Goal: Information Seeking & Learning: Find specific fact

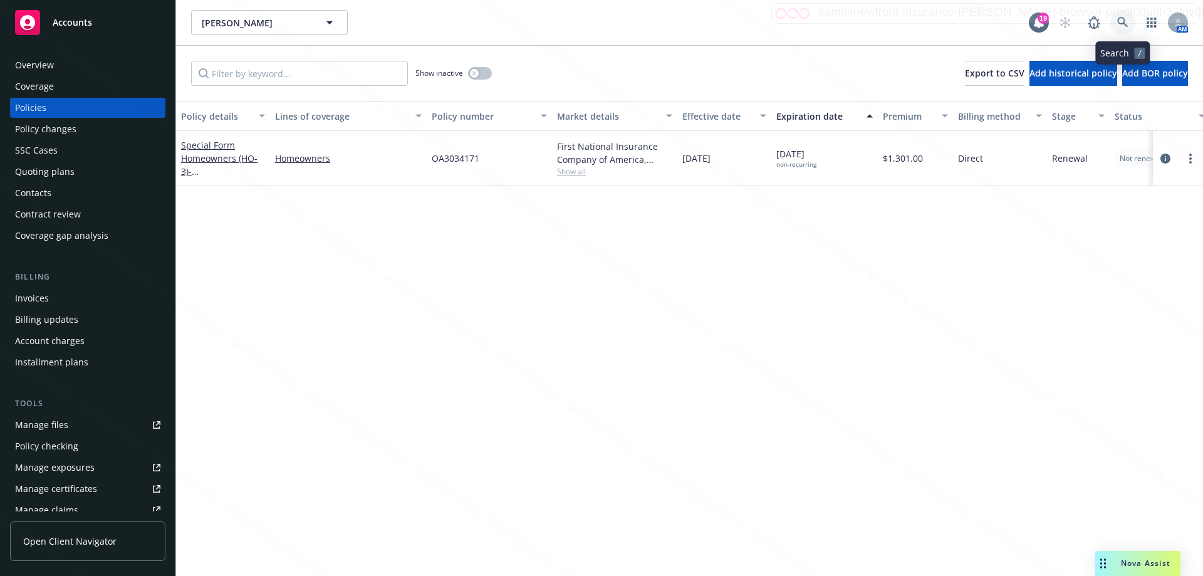
click at [1122, 23] on icon at bounding box center [1122, 22] width 11 height 11
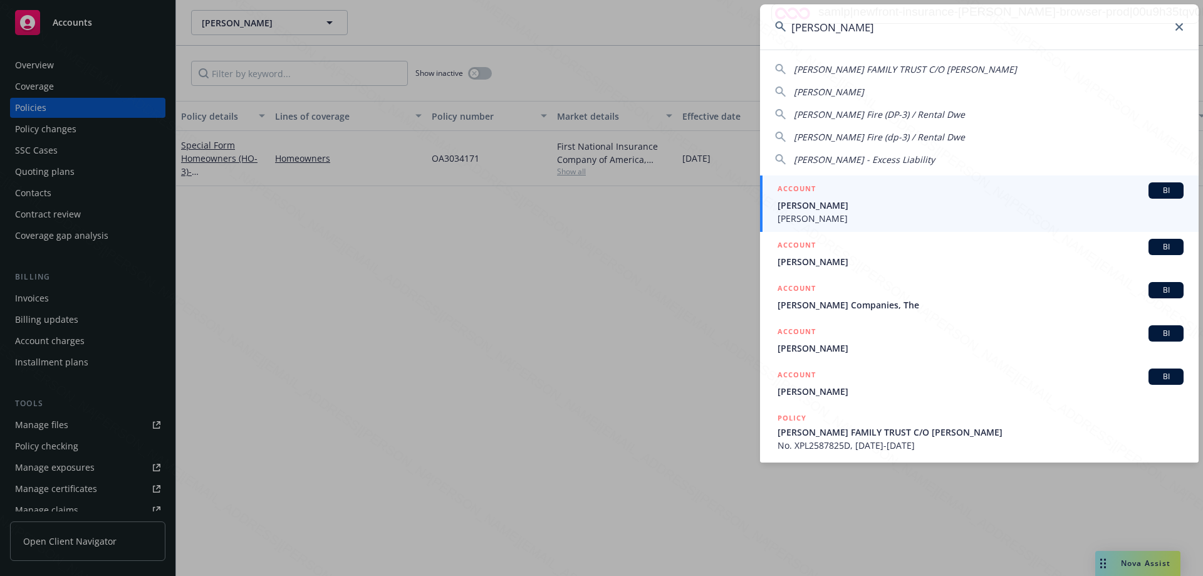
type input "[PERSON_NAME]"
click at [831, 207] on span "[PERSON_NAME]" at bounding box center [980, 205] width 406 height 13
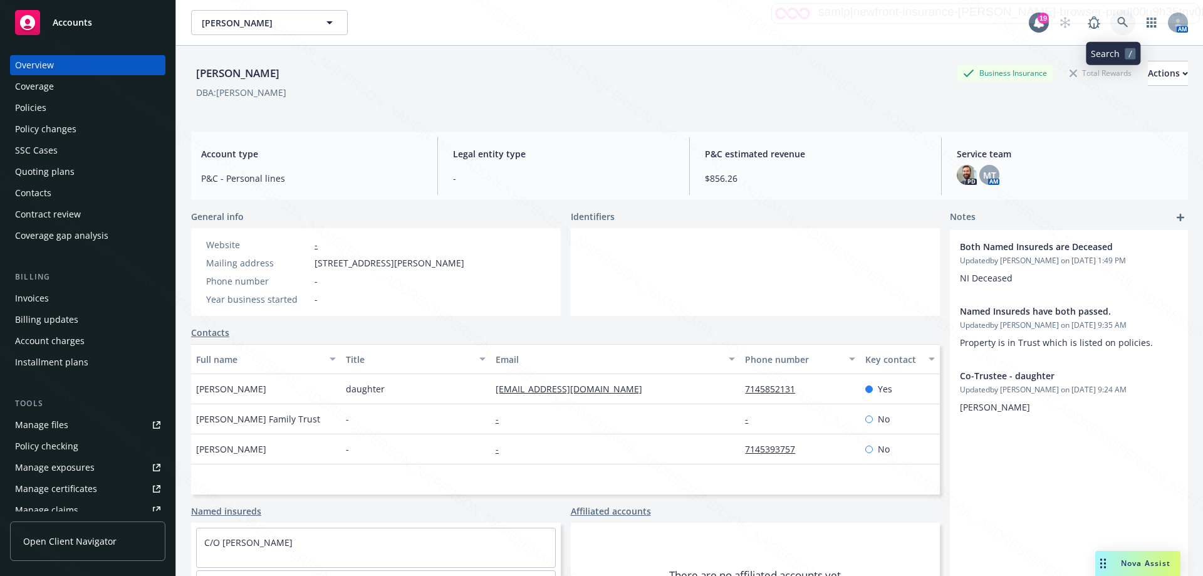
click at [1117, 23] on icon at bounding box center [1122, 22] width 11 height 11
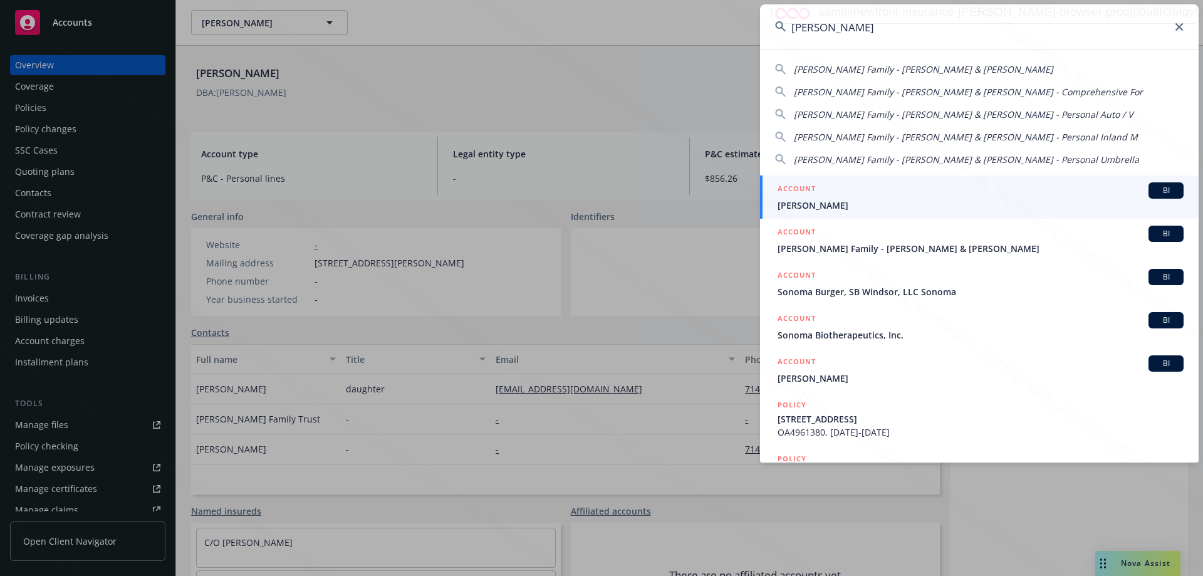
type input "[PERSON_NAME]"
click at [817, 200] on span "[PERSON_NAME]" at bounding box center [980, 205] width 406 height 13
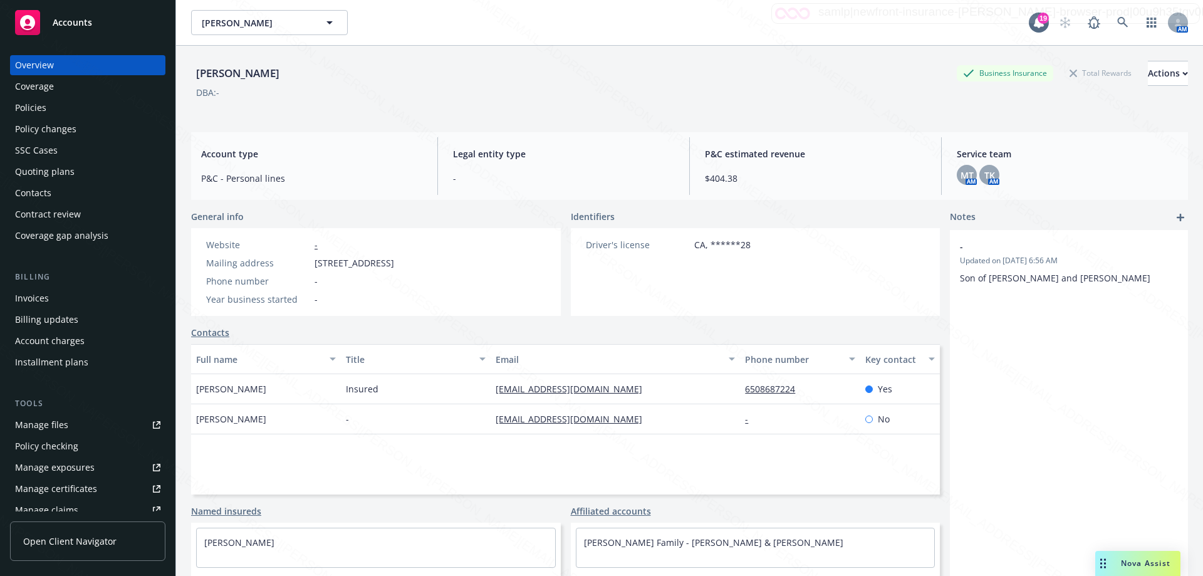
click at [51, 107] on div "Policies" at bounding box center [87, 108] width 145 height 20
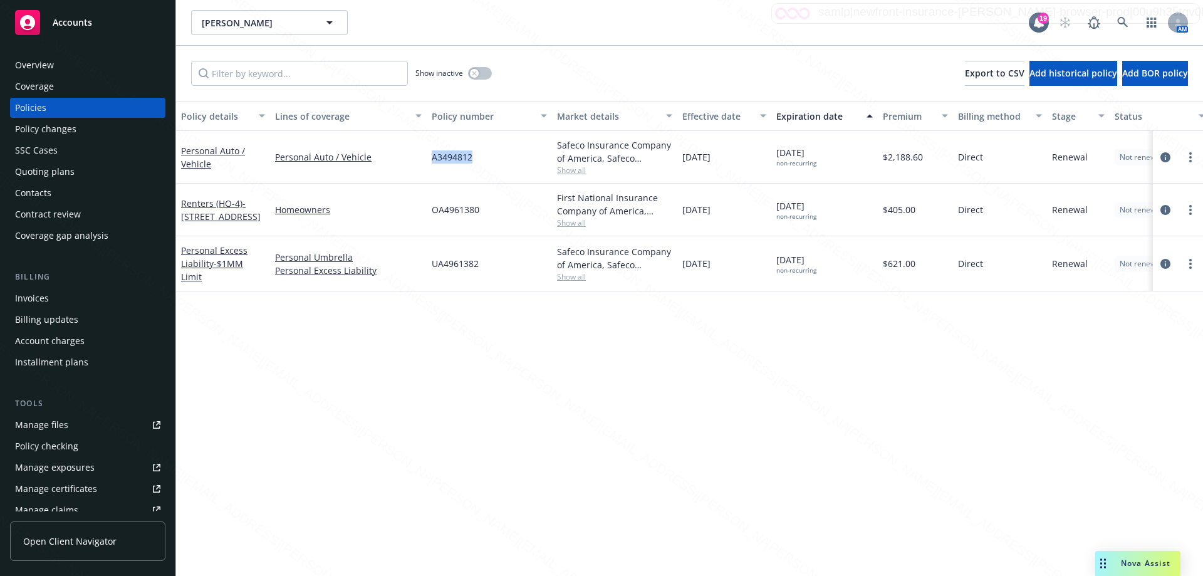
drag, startPoint x: 429, startPoint y: 153, endPoint x: 476, endPoint y: 160, distance: 47.4
click at [476, 160] on div "A3494812" at bounding box center [489, 157] width 125 height 53
copy span "A3494812"
click at [46, 70] on div "Overview" at bounding box center [34, 65] width 39 height 20
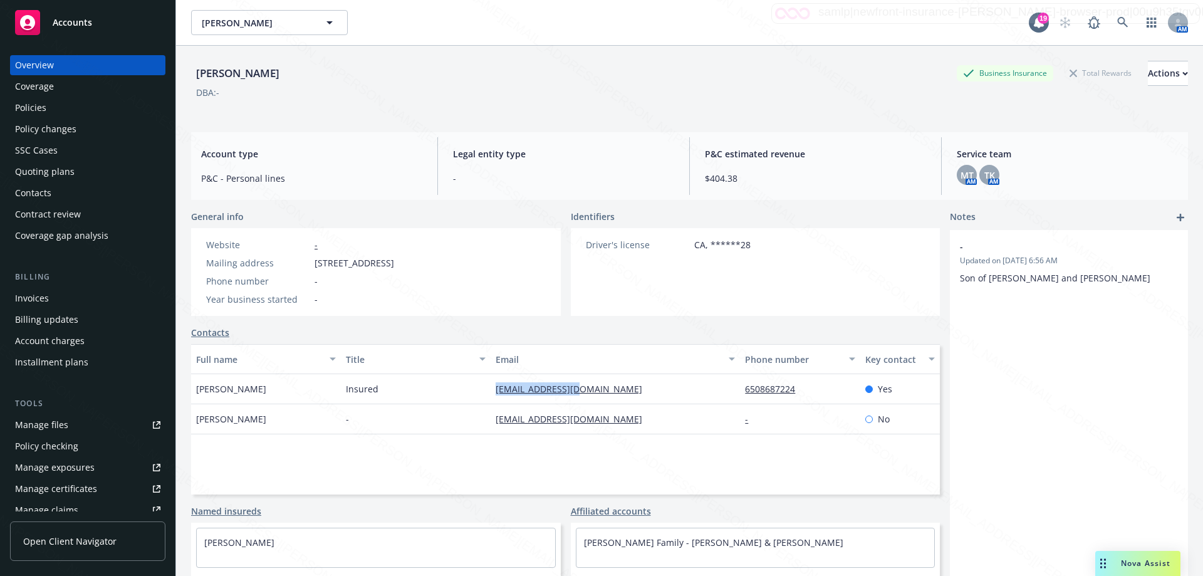
drag, startPoint x: 487, startPoint y: 386, endPoint x: 598, endPoint y: 380, distance: 111.7
click at [598, 380] on div "[PERSON_NAME] Insured [EMAIL_ADDRESS][DOMAIN_NAME] 6508687224 Yes" at bounding box center [565, 389] width 749 height 30
click at [1117, 21] on icon at bounding box center [1122, 22] width 11 height 11
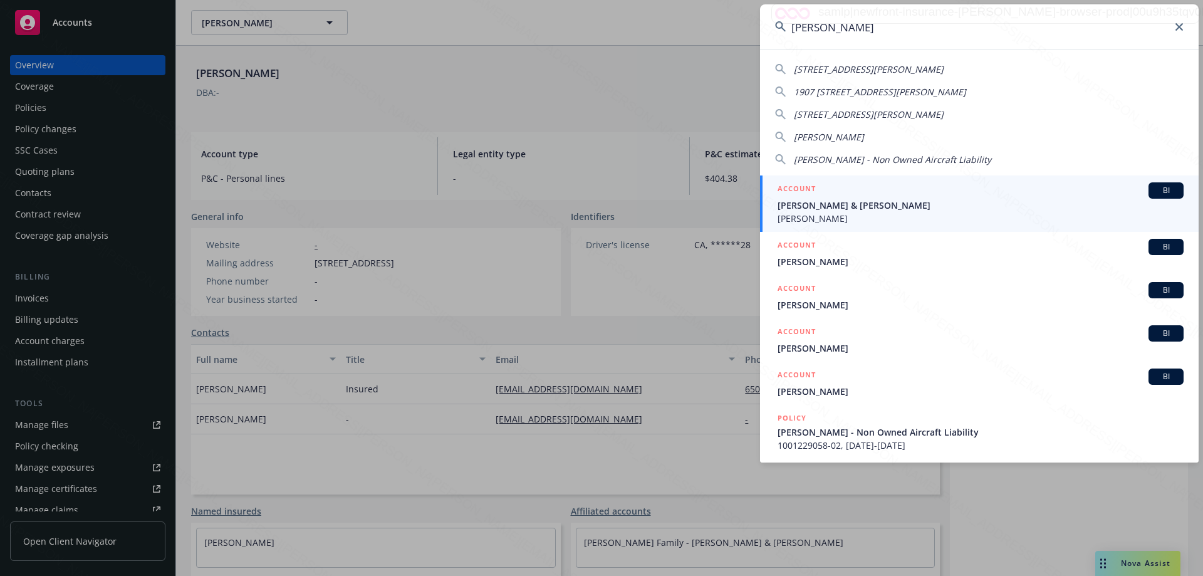
type input "[PERSON_NAME]"
click at [856, 209] on span "[PERSON_NAME] & [PERSON_NAME]" at bounding box center [980, 205] width 406 height 13
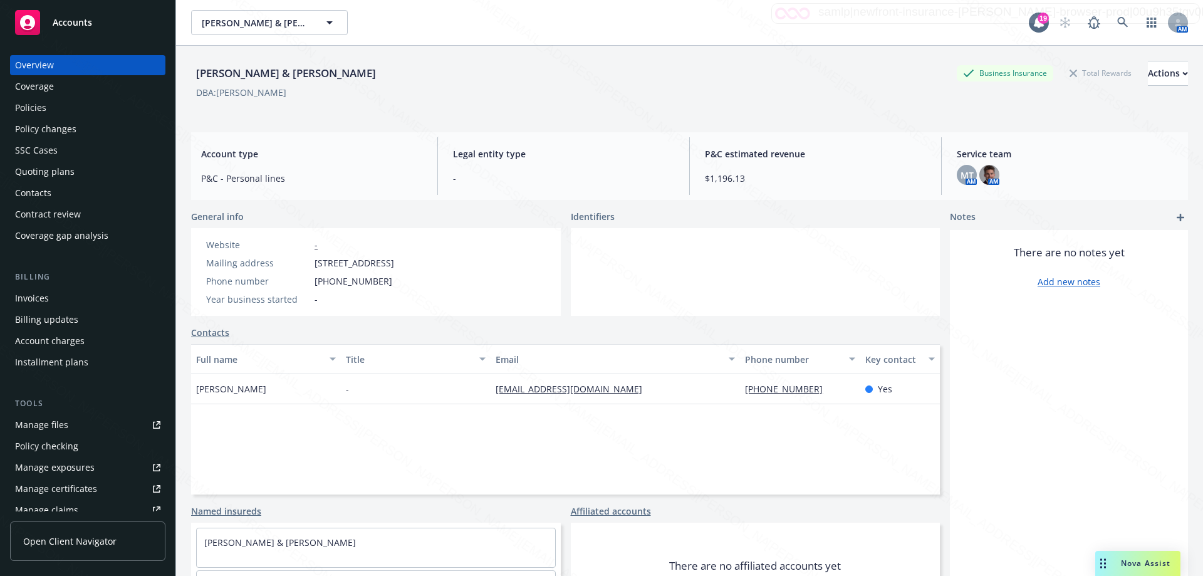
click at [27, 108] on div "Policies" at bounding box center [30, 108] width 31 height 20
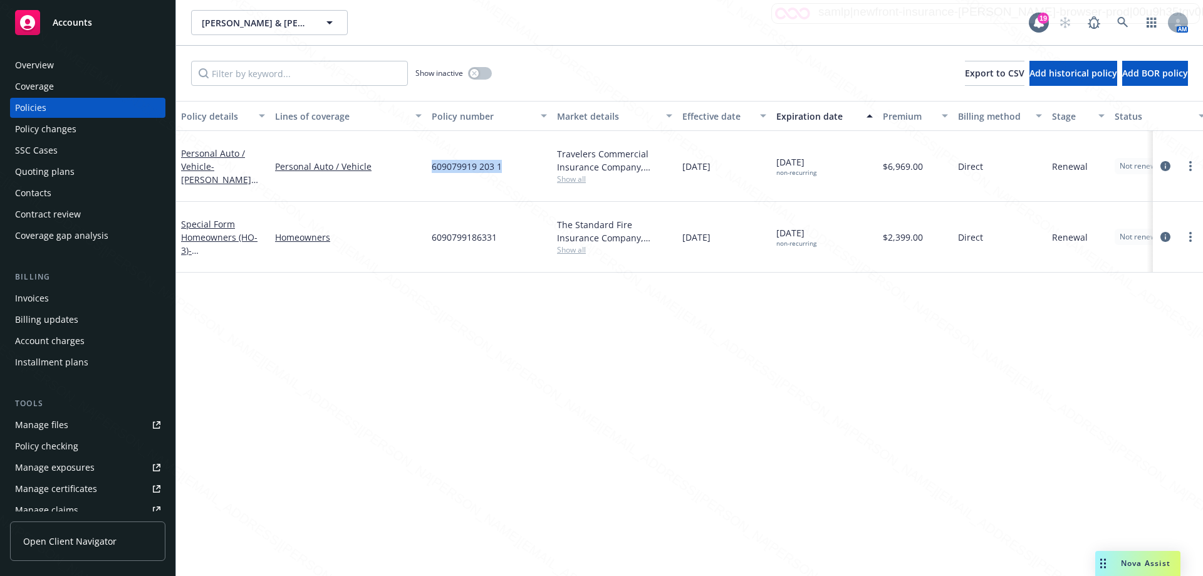
drag, startPoint x: 430, startPoint y: 158, endPoint x: 521, endPoint y: 167, distance: 90.6
click at [521, 164] on div "609079919 203 1" at bounding box center [489, 166] width 125 height 71
copy span "609079919 203 1"
click at [1126, 22] on icon at bounding box center [1122, 22] width 11 height 11
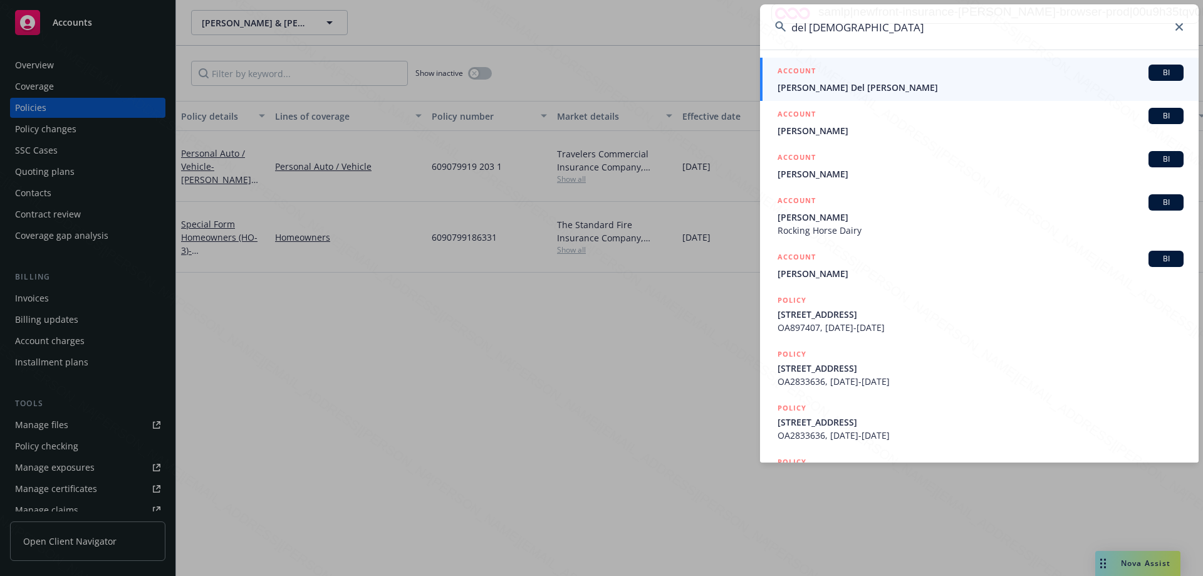
type input "del [DEMOGRAPHIC_DATA]"
click at [809, 85] on span "[PERSON_NAME] Del [PERSON_NAME]" at bounding box center [980, 87] width 406 height 13
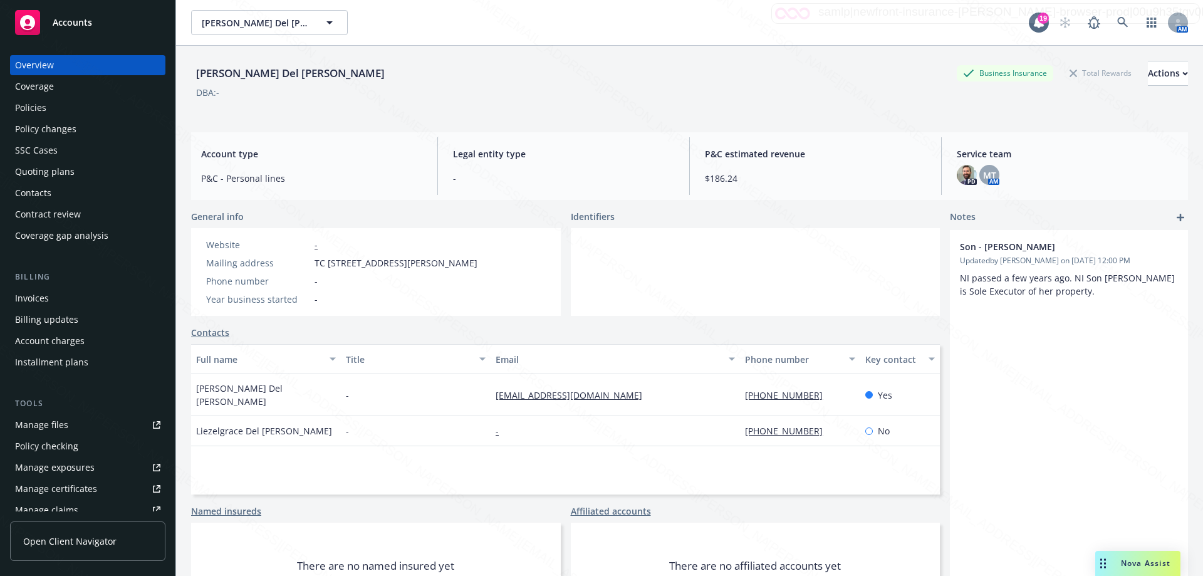
click at [1056, 366] on div "Son - [PERSON_NAME] Updated by [PERSON_NAME] on [DATE] 12:00 PM NI passed a few…" at bounding box center [1069, 433] width 238 height 407
click at [36, 109] on div "Policies" at bounding box center [30, 108] width 31 height 20
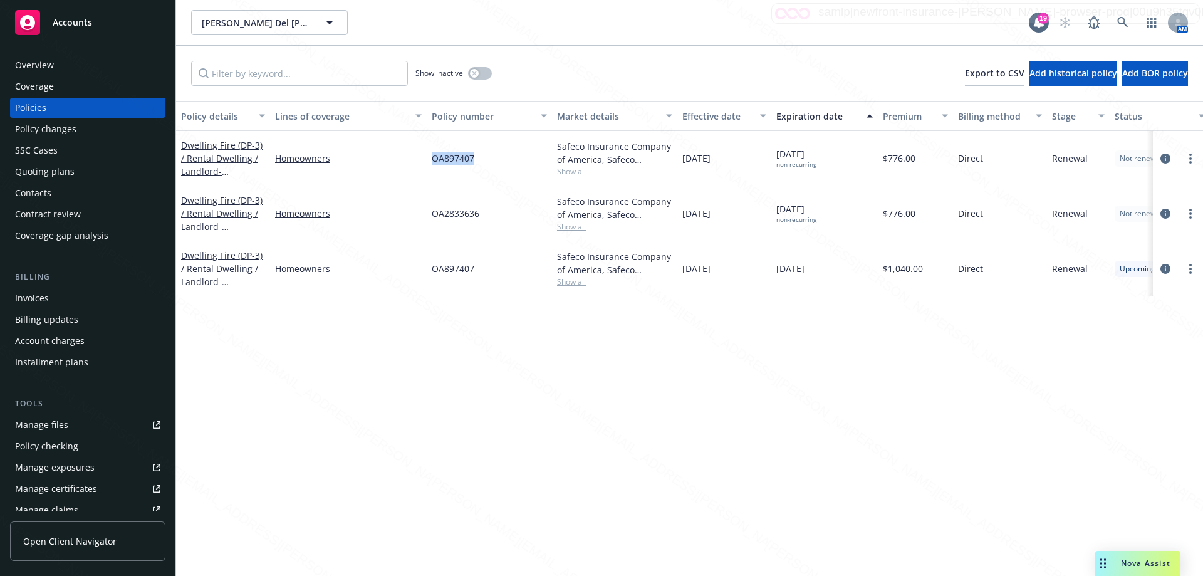
drag, startPoint x: 428, startPoint y: 157, endPoint x: 492, endPoint y: 157, distance: 64.5
click at [492, 157] on div "OA897407" at bounding box center [489, 158] width 125 height 55
copy span "OA897407"
drag, startPoint x: 420, startPoint y: 212, endPoint x: 524, endPoint y: 219, distance: 103.6
click at [524, 219] on div "Dwelling Fire (DP-3) / Rental Dwelling / Landlord - [STREET_ADDRESS] Homeowners…" at bounding box center [780, 213] width 1209 height 55
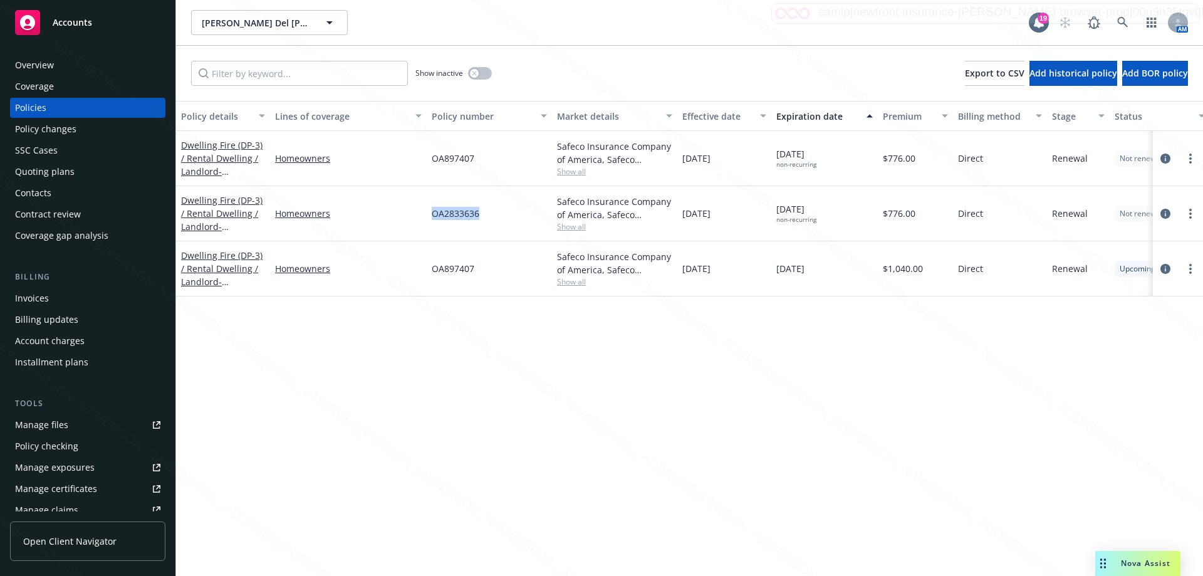
copy div "OA2833636"
click at [1124, 23] on icon at bounding box center [1122, 22] width 11 height 11
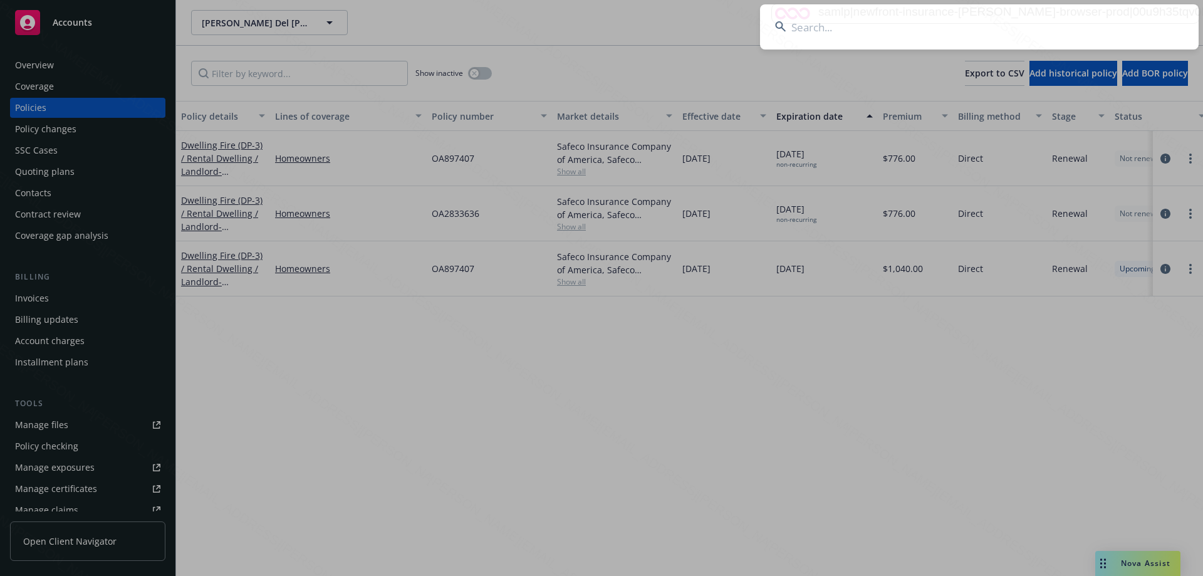
click at [907, 26] on input at bounding box center [979, 26] width 439 height 45
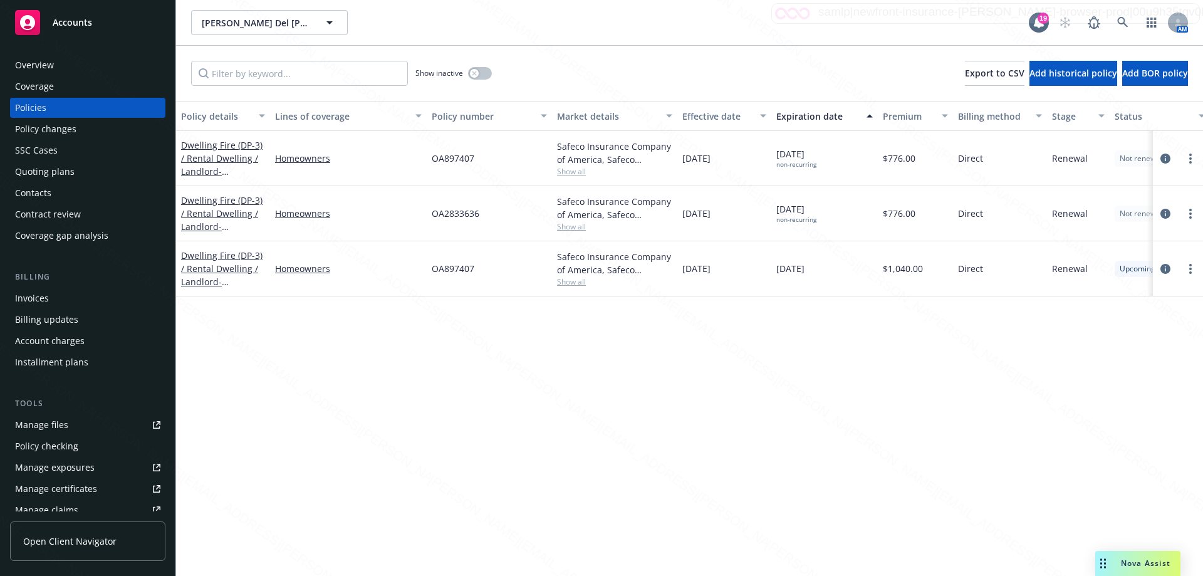
click at [881, 450] on div "Policy details Lines of coverage Policy number Market details Effective date Ex…" at bounding box center [689, 338] width 1027 height 475
drag, startPoint x: 192, startPoint y: 276, endPoint x: 198, endPoint y: 273, distance: 6.8
click at [197, 273] on link "Dwelling Fire (DP-3) / Rental Dwelling / Landlord - [STREET_ADDRESS]" at bounding box center [221, 274] width 81 height 51
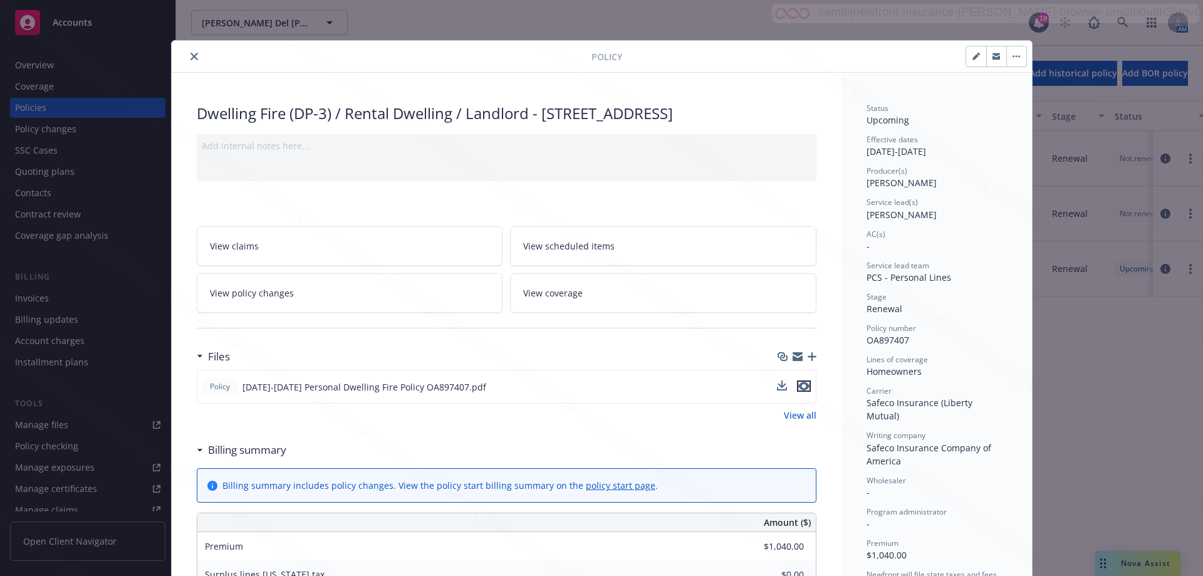
click at [801, 390] on icon "preview file" at bounding box center [803, 386] width 11 height 9
click at [190, 56] on icon "close" at bounding box center [194, 57] width 8 height 8
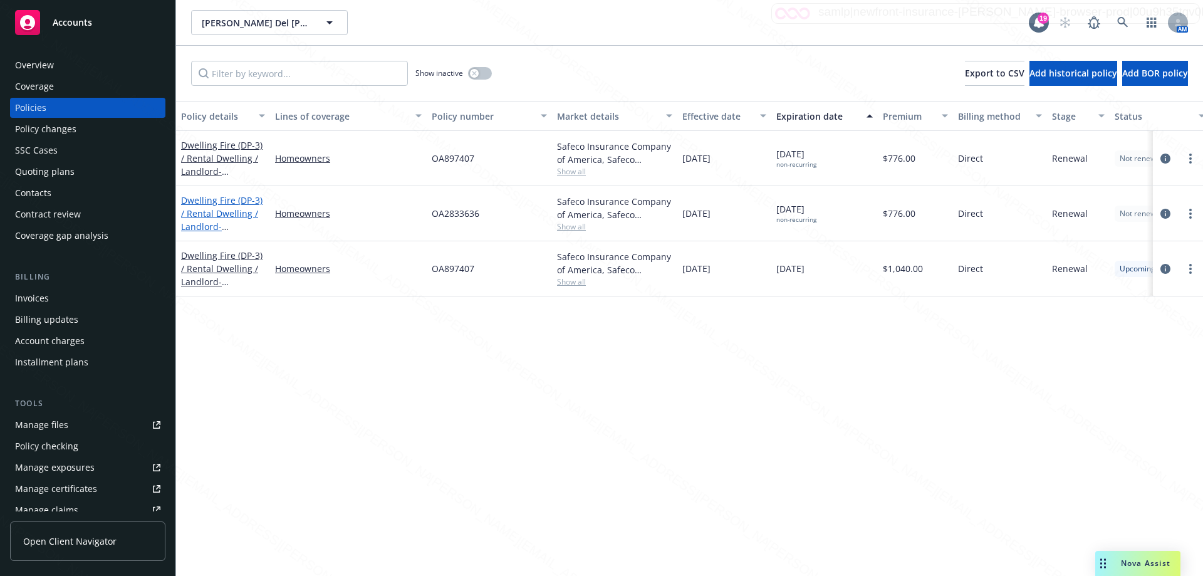
click at [240, 212] on link "Dwelling Fire (DP-3) / Rental Dwelling / Landlord - [STREET_ADDRESS]" at bounding box center [221, 219] width 81 height 51
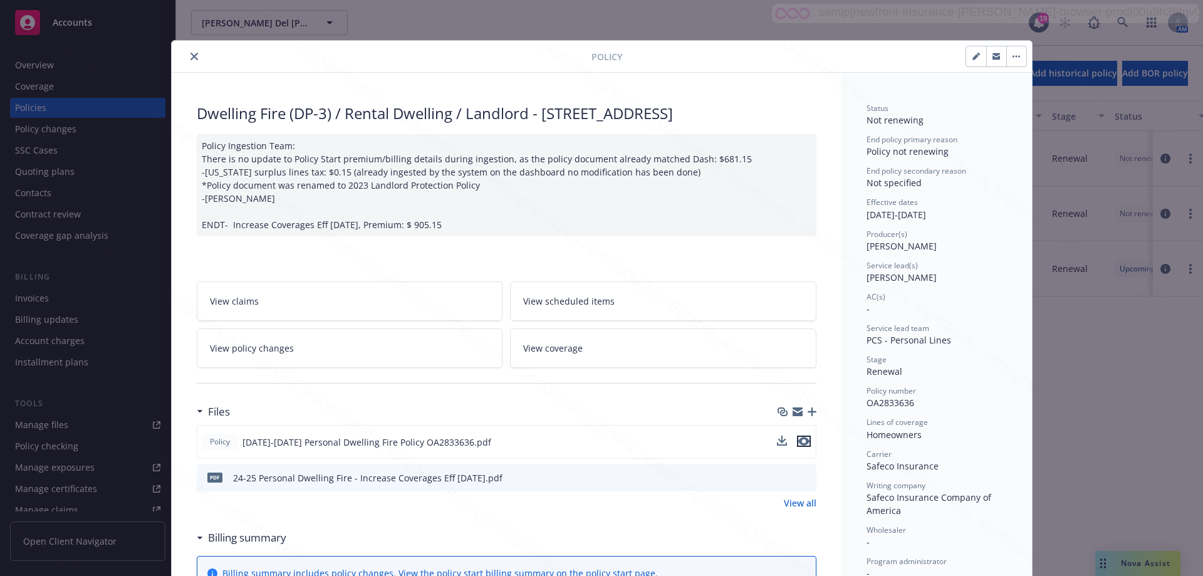
click at [799, 445] on icon "preview file" at bounding box center [803, 441] width 11 height 9
